Goal: Check status

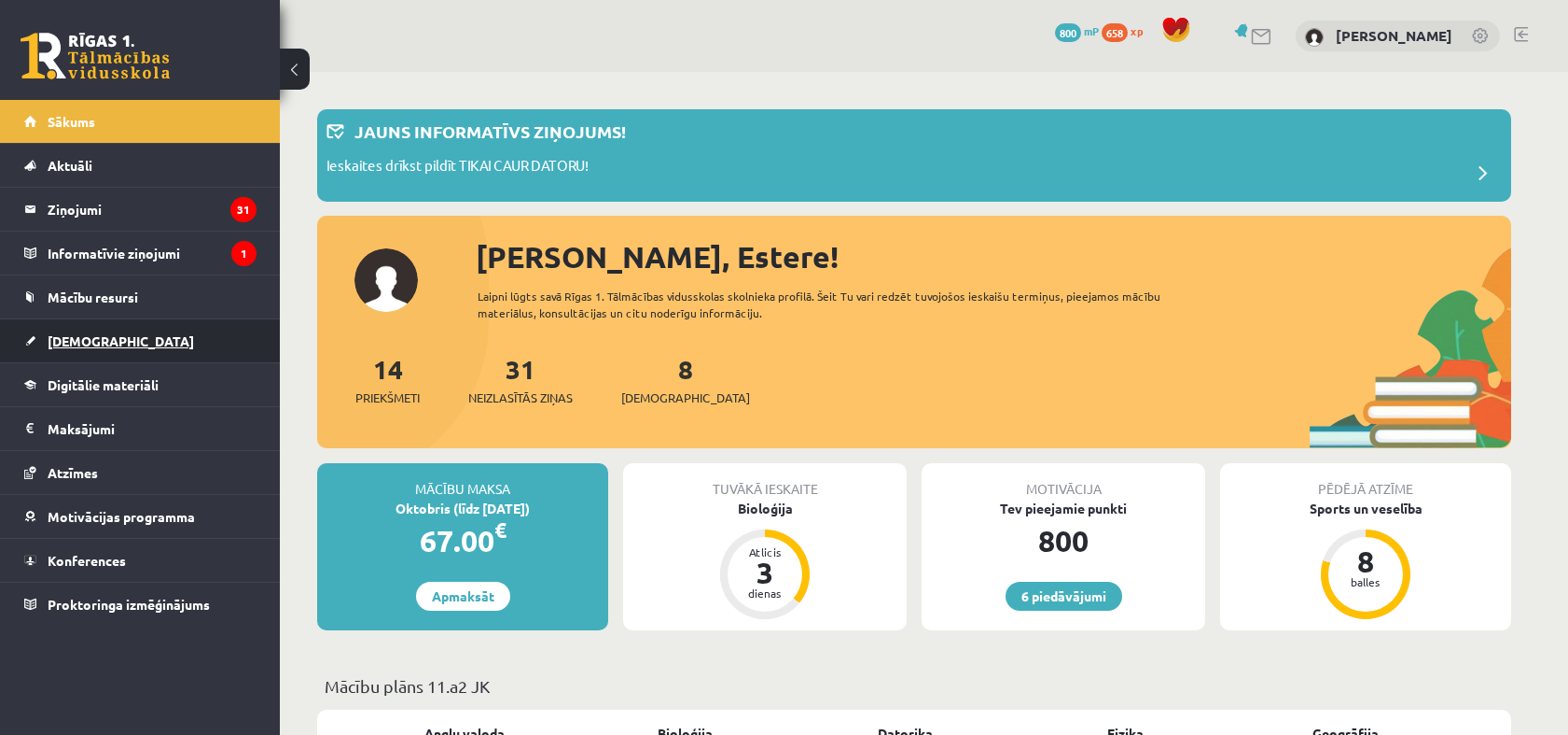
scroll to position [336, 0]
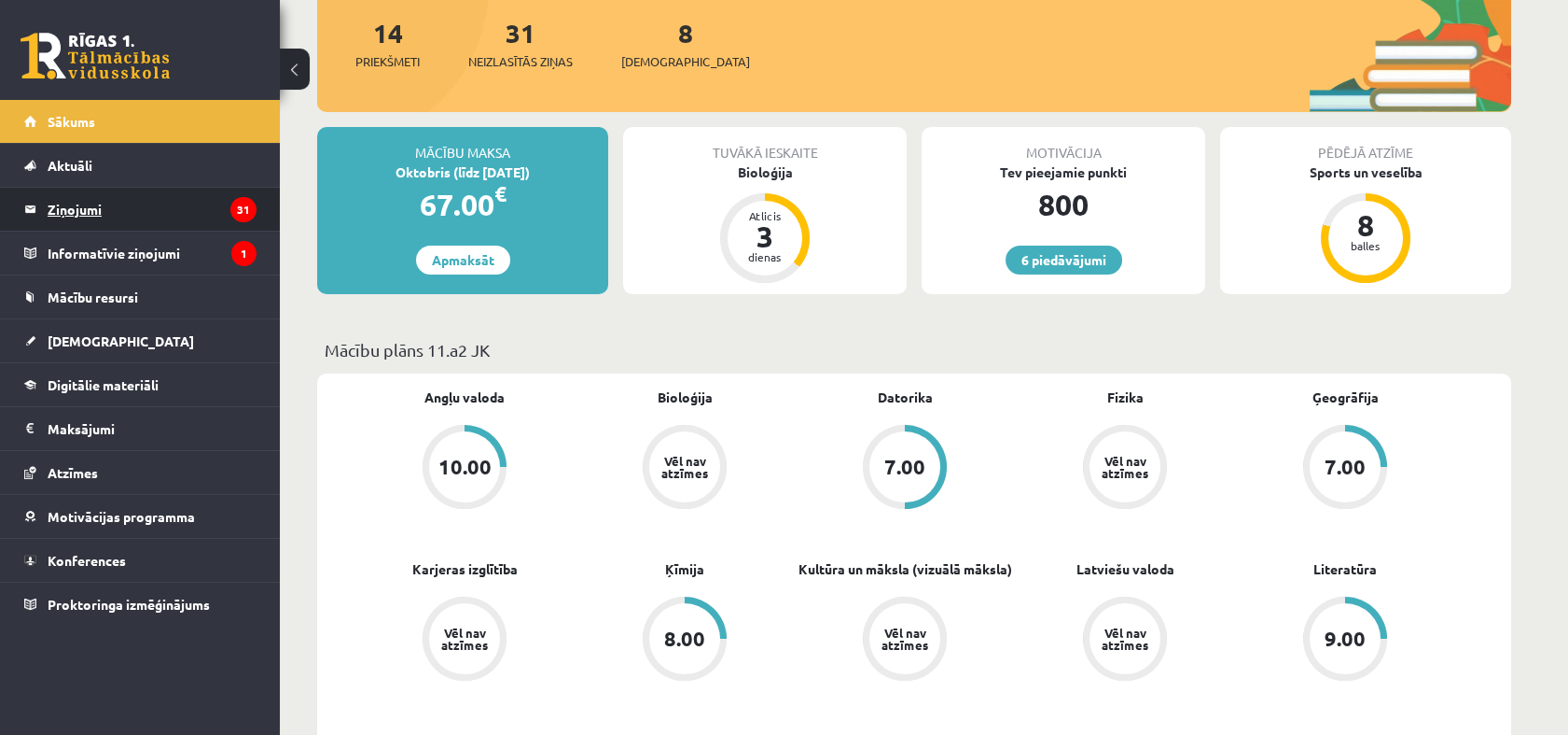
click at [129, 216] on legend "Ziņojumi 31" at bounding box center [152, 209] width 209 height 43
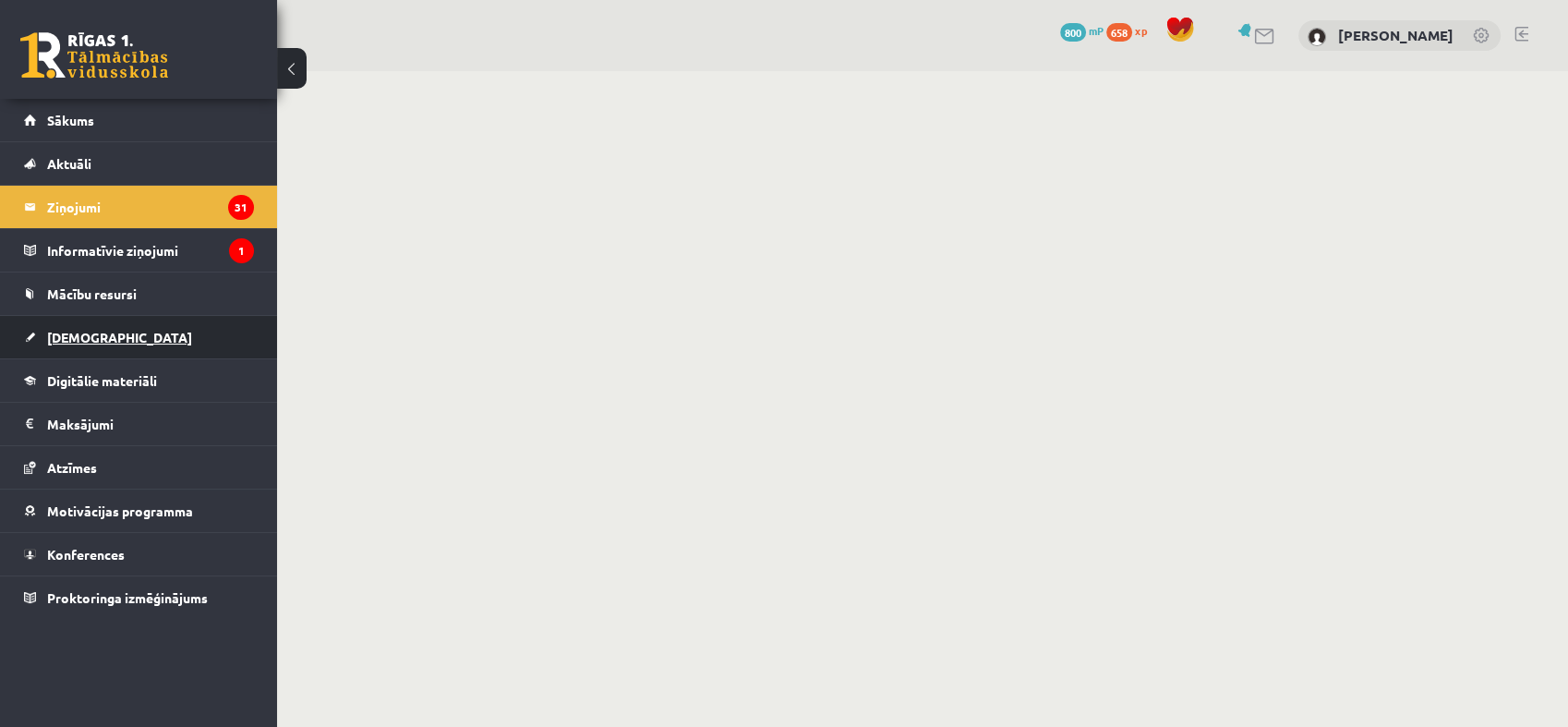
click at [115, 341] on link "[DEMOGRAPHIC_DATA]" at bounding box center [139, 337] width 230 height 42
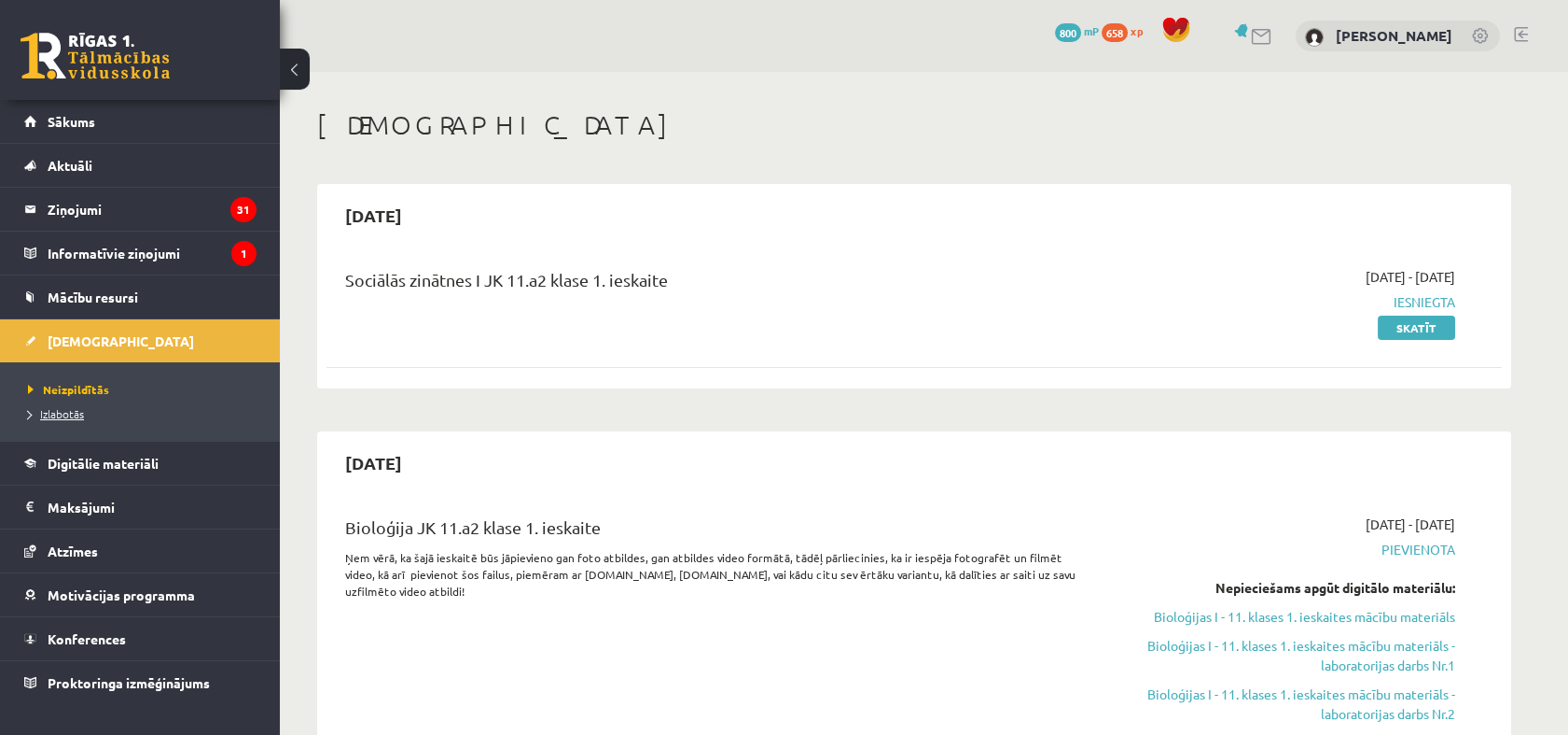
click at [72, 410] on span "Izlabotās" at bounding box center [56, 413] width 56 height 15
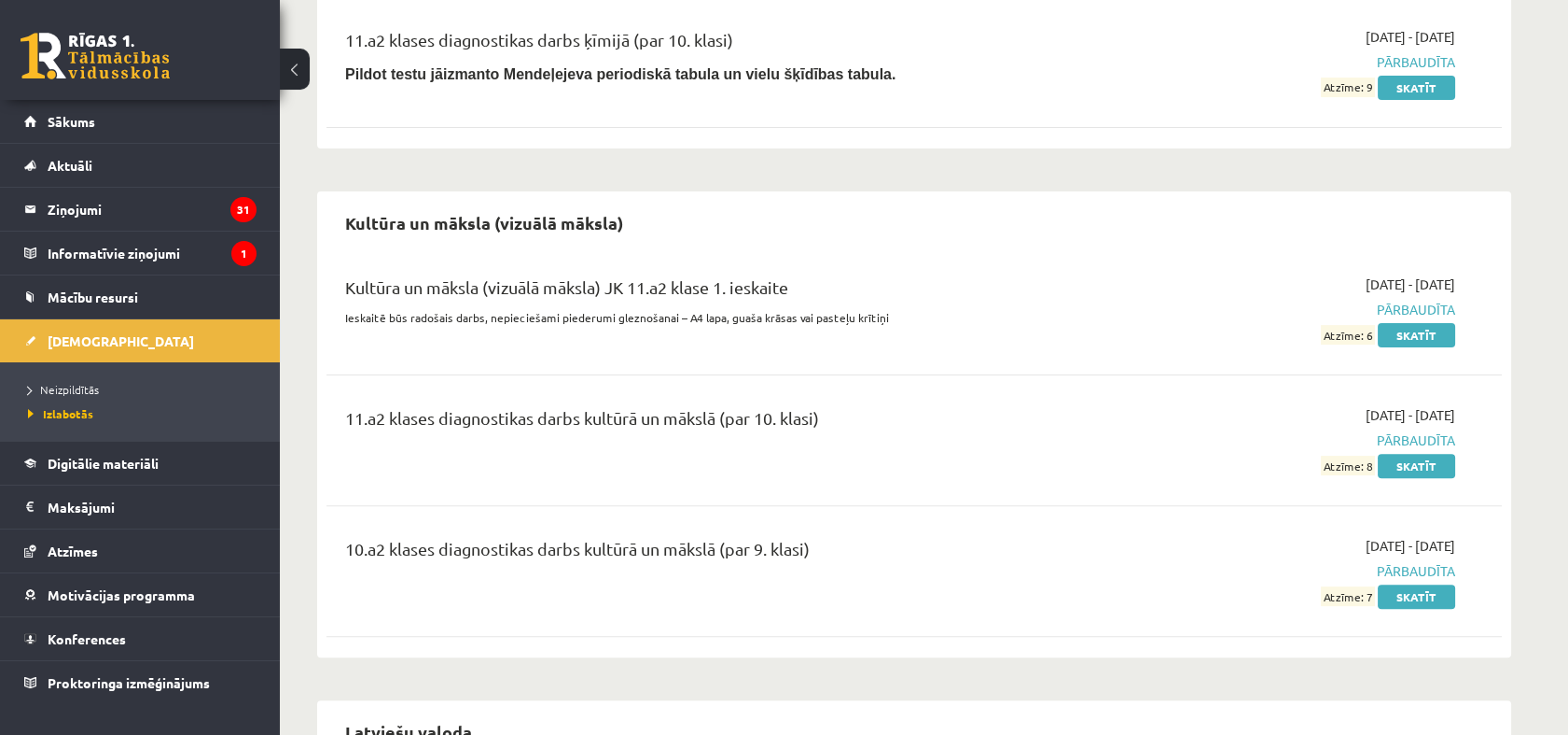
scroll to position [1373, 0]
click at [1440, 329] on link "Skatīt" at bounding box center [1417, 336] width 78 height 24
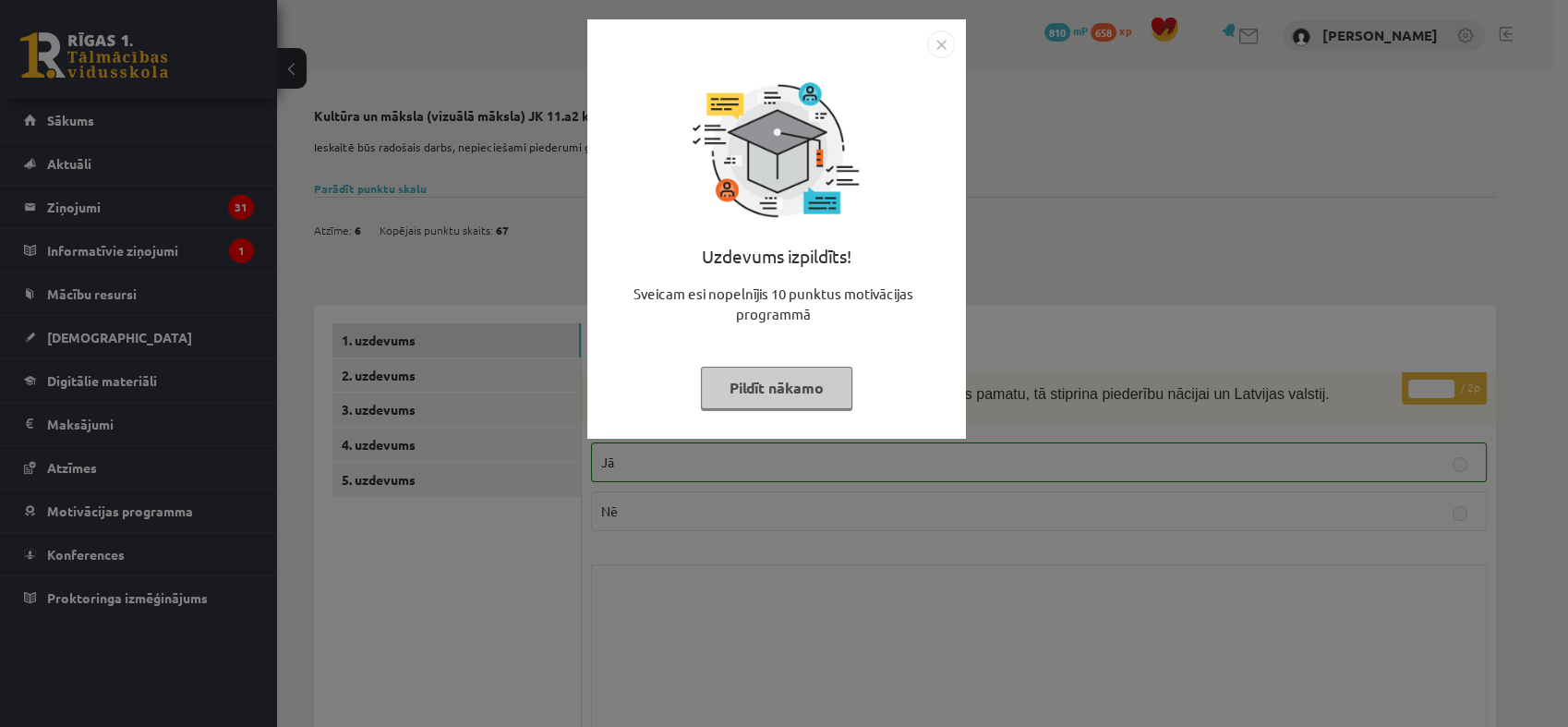
click at [731, 374] on button "Pildīt nākamo" at bounding box center [777, 387] width 152 height 42
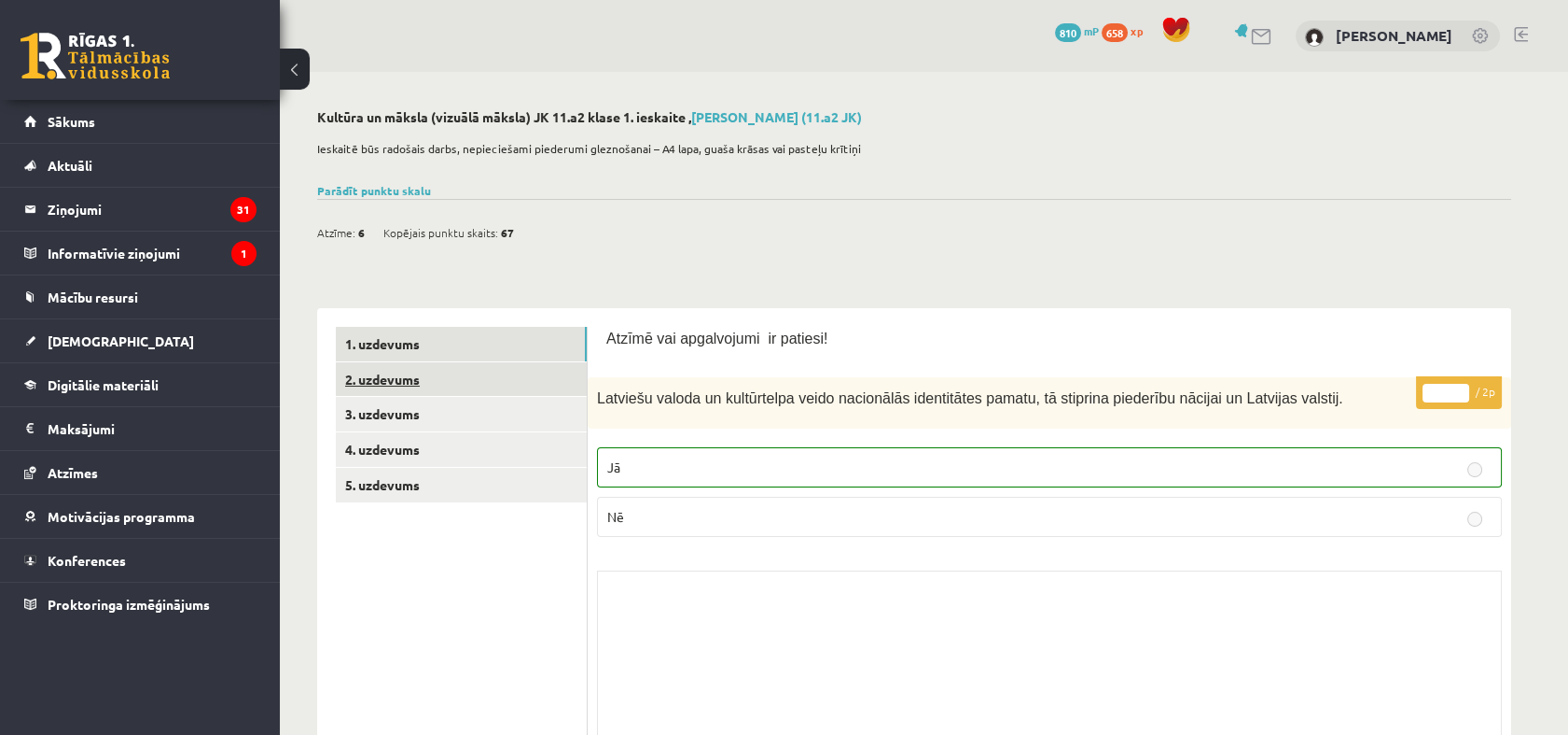
click at [486, 373] on link "2. uzdevums" at bounding box center [461, 380] width 251 height 35
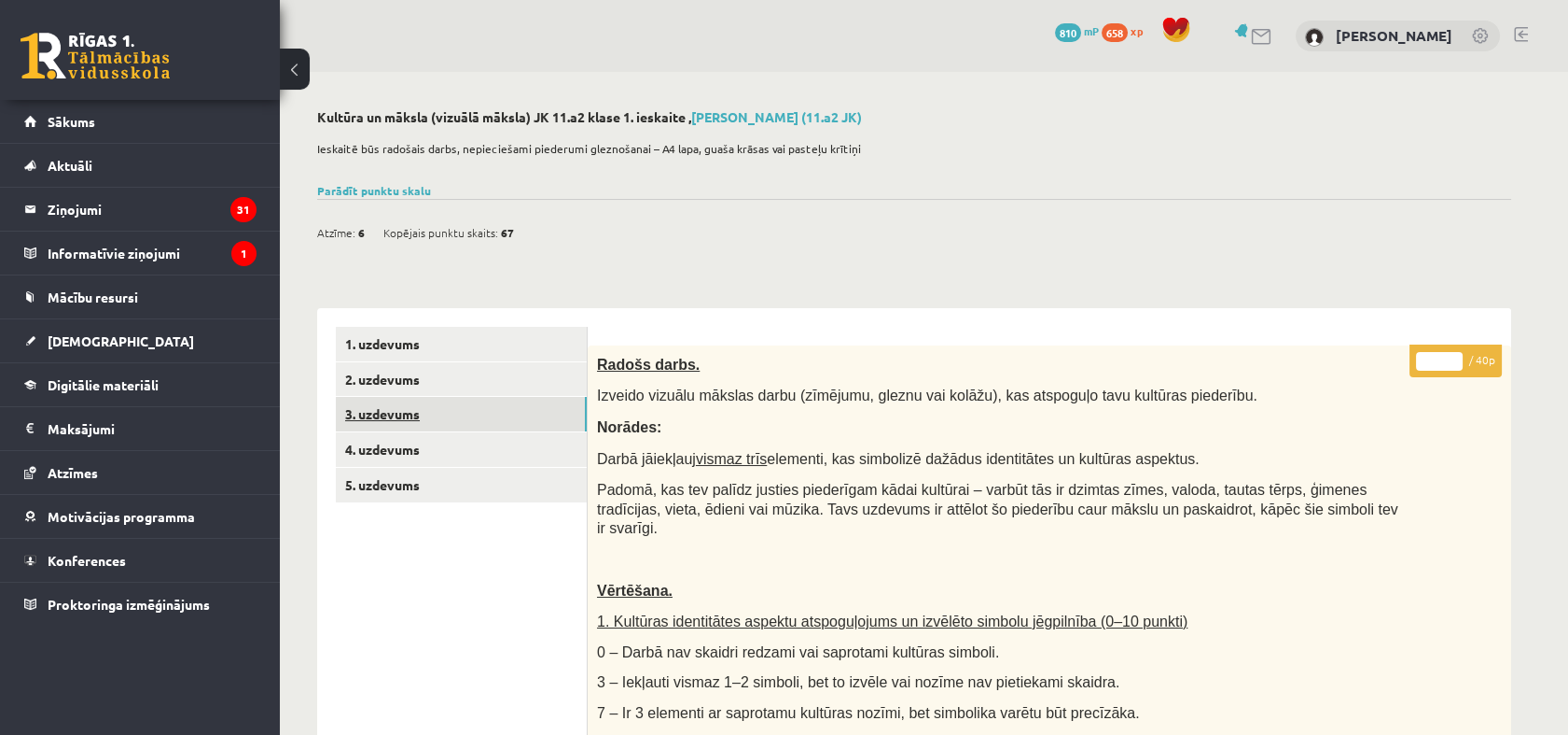
click at [395, 414] on link "3. uzdevums" at bounding box center [461, 414] width 251 height 35
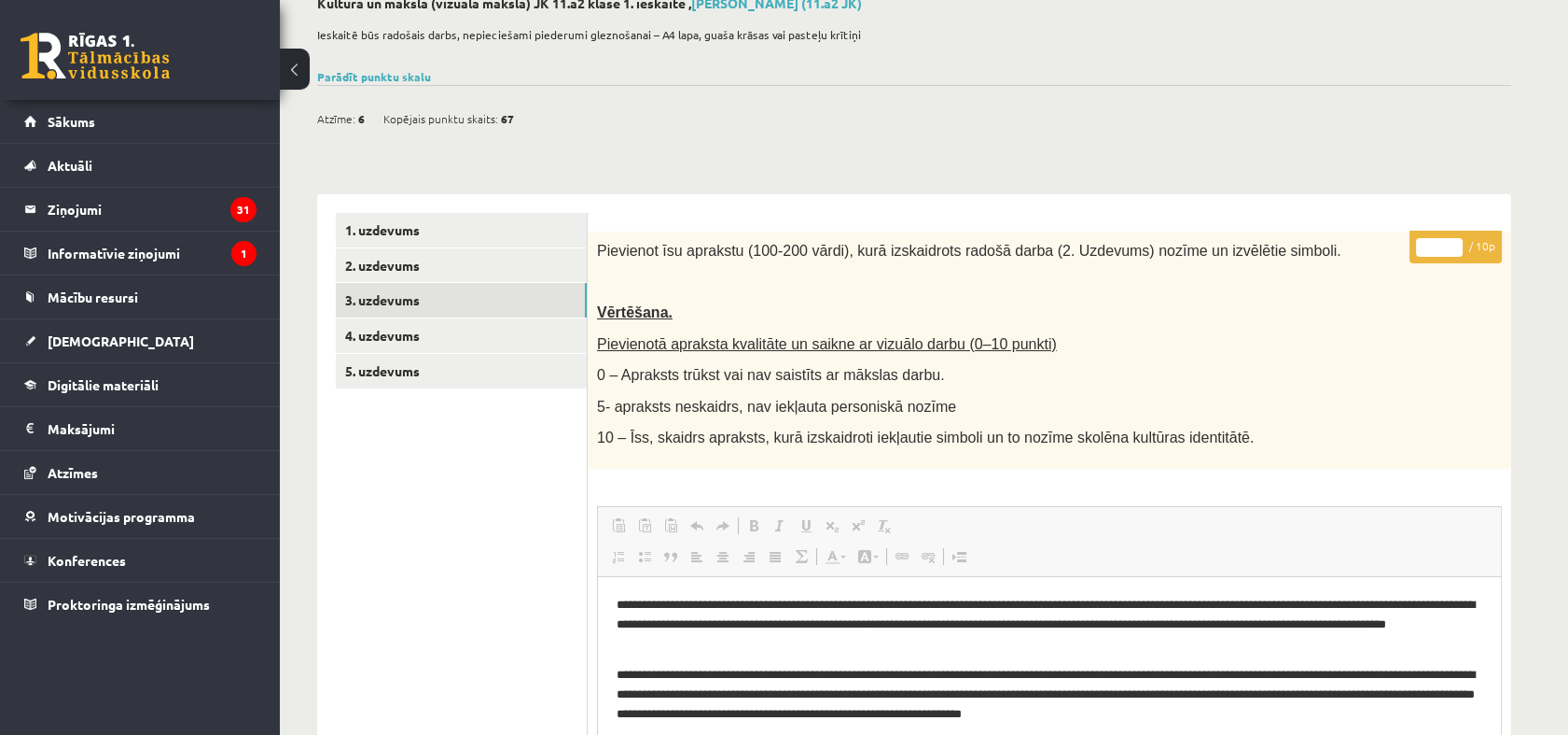
scroll to position [112, 0]
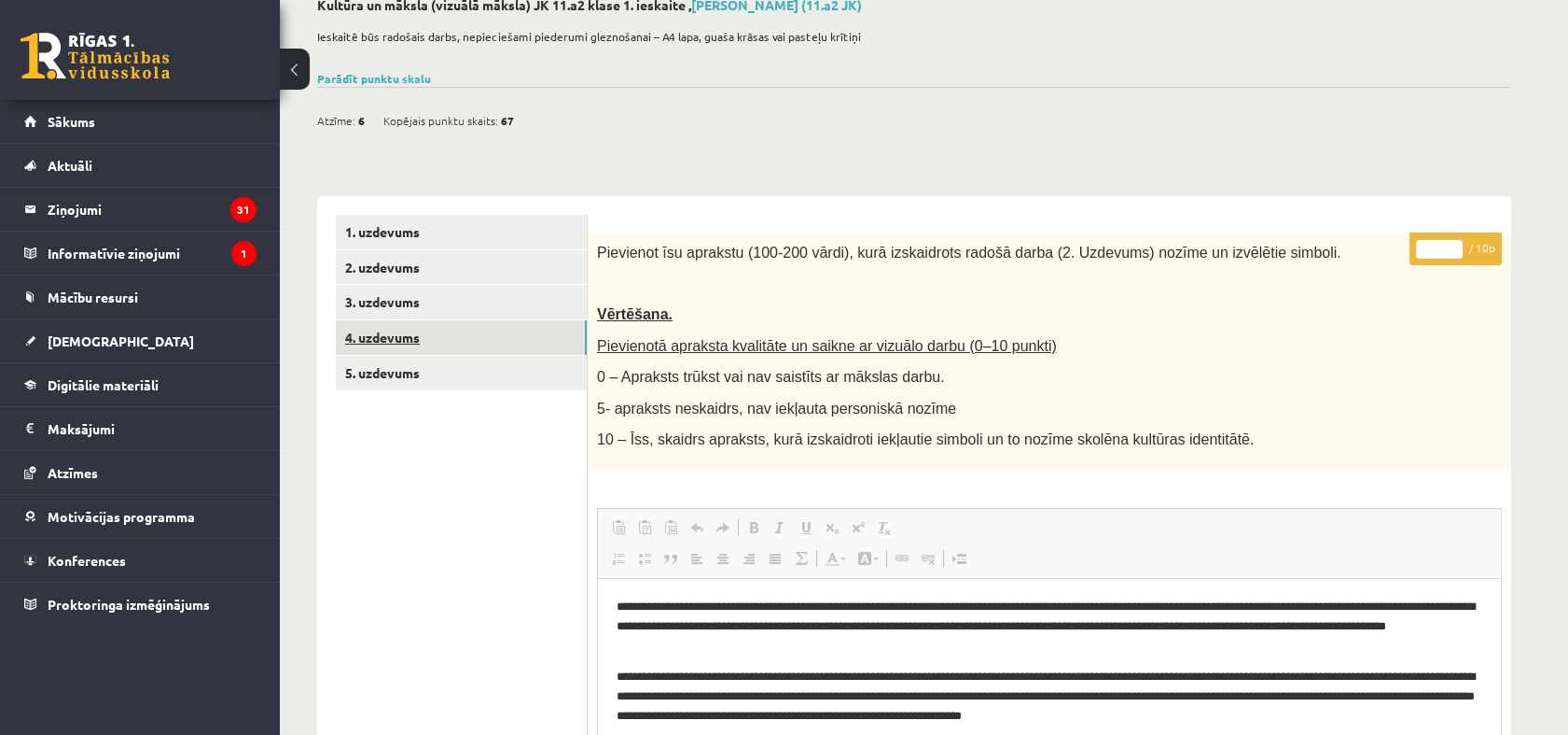
click at [440, 343] on link "4. uzdevums" at bounding box center [461, 337] width 251 height 35
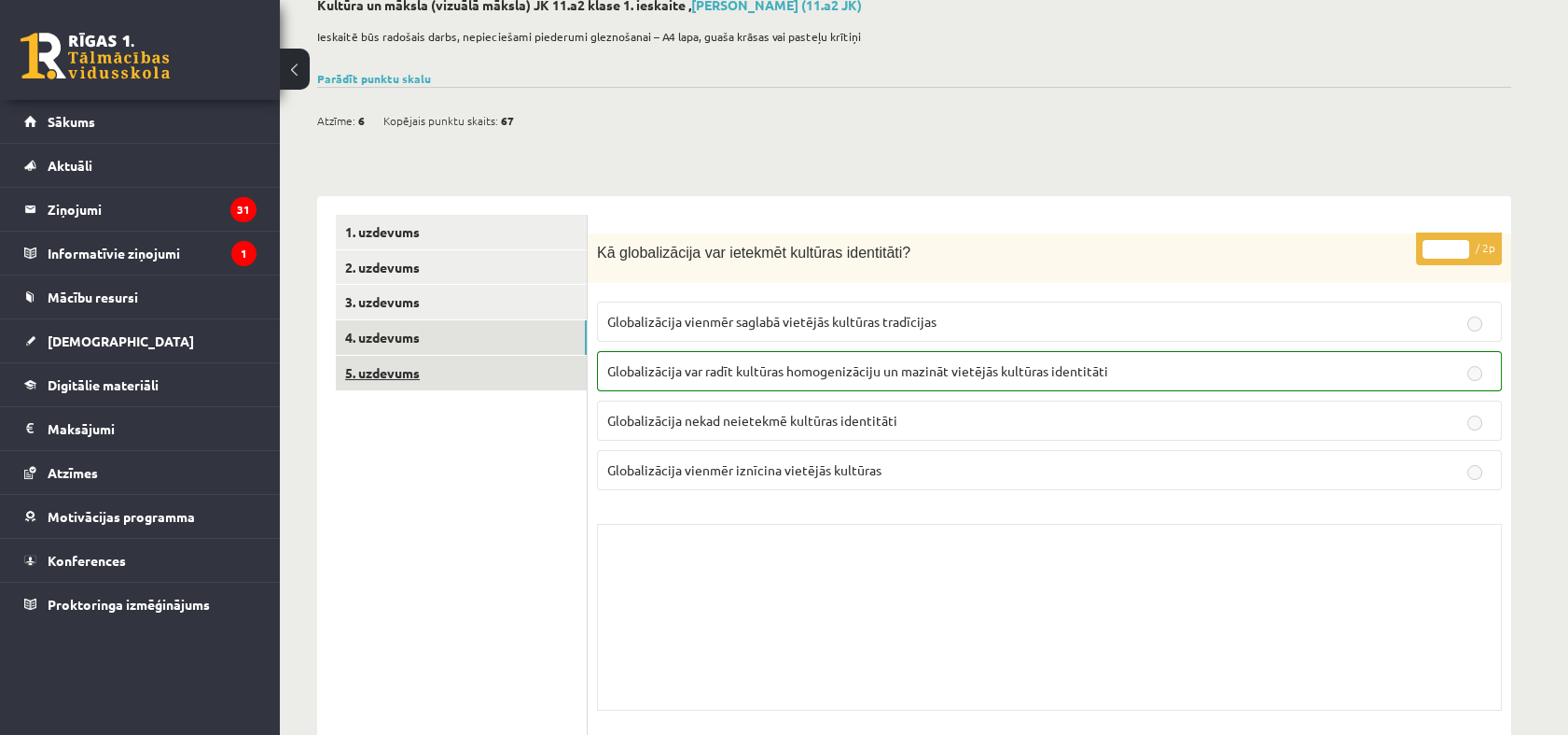
click at [439, 368] on link "5. uzdevums" at bounding box center [461, 373] width 251 height 35
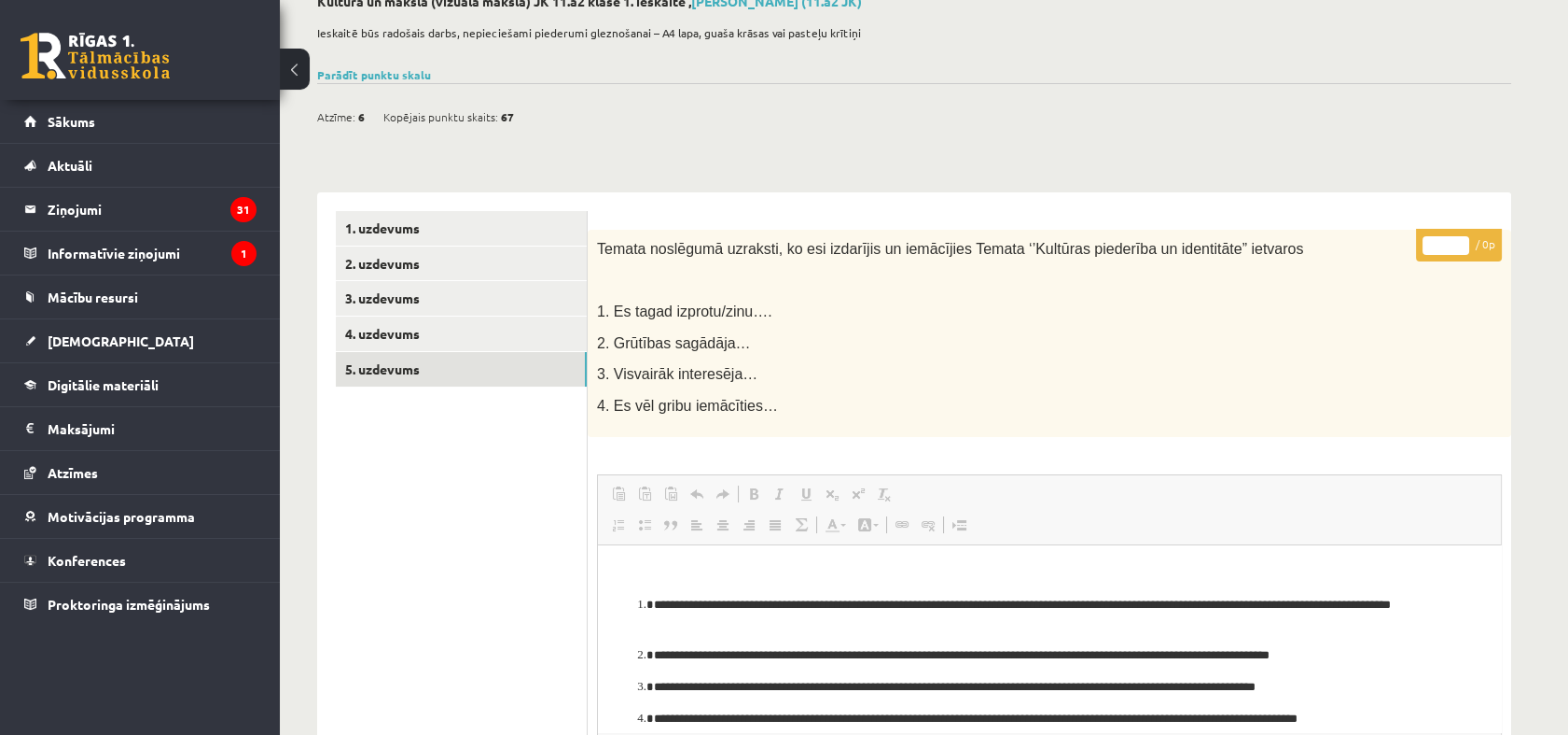
scroll to position [104, 0]
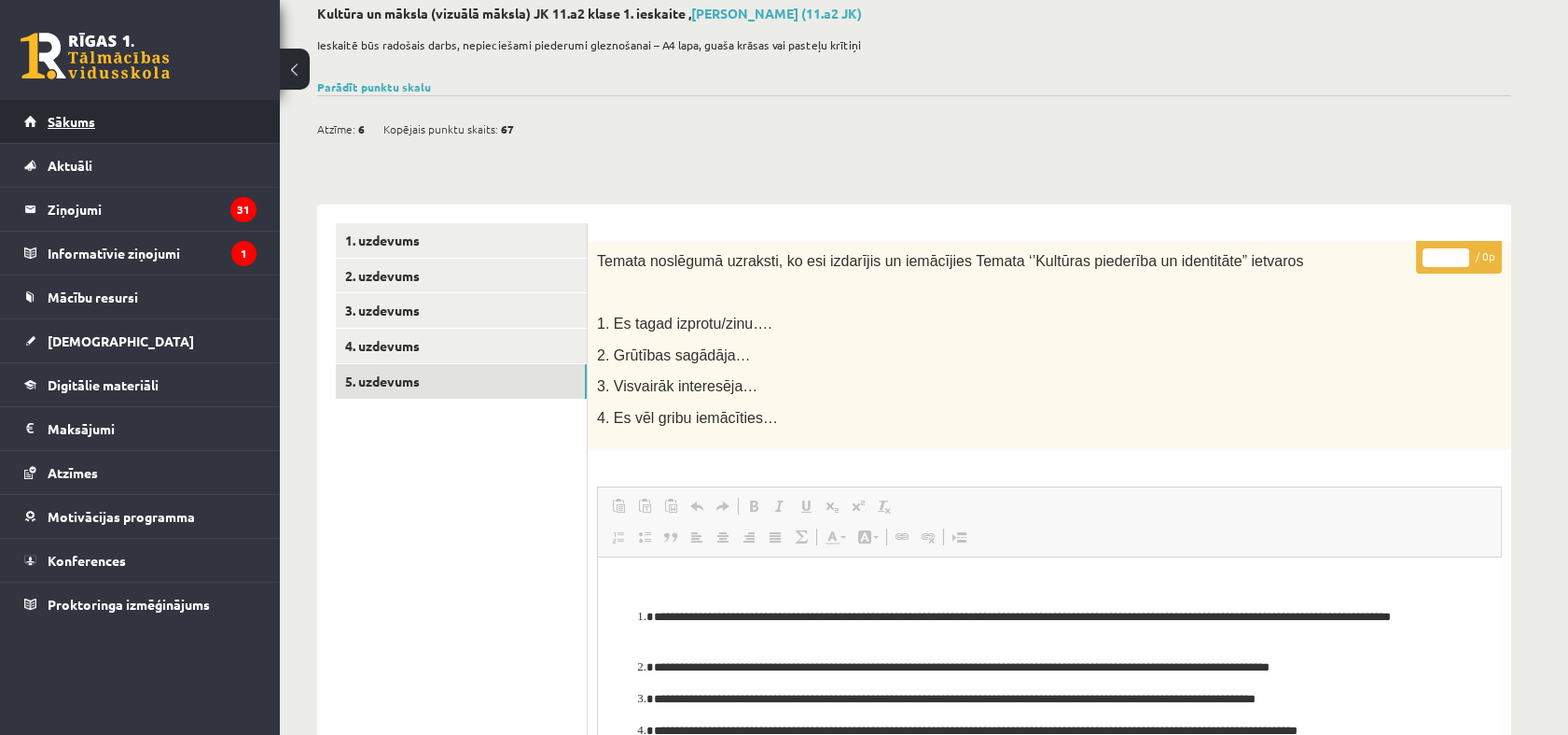
click at [75, 117] on span "Sākums" at bounding box center [71, 120] width 47 height 16
